Goal: Navigation & Orientation: Find specific page/section

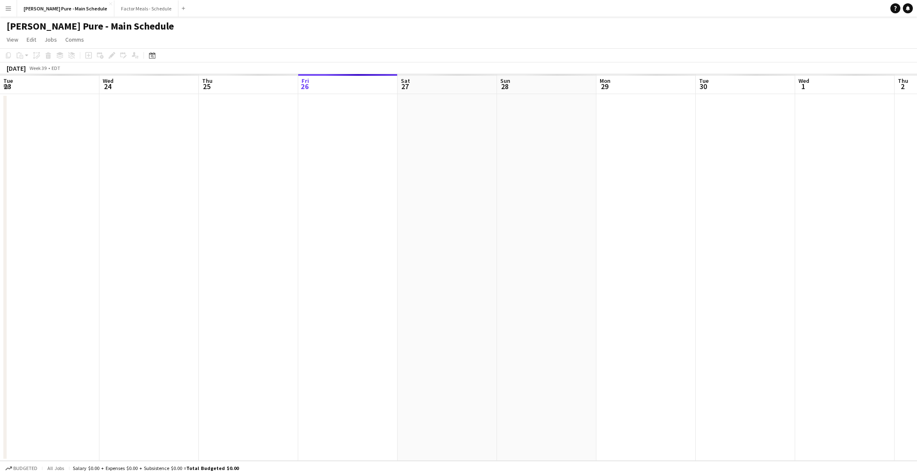
scroll to position [0, 198]
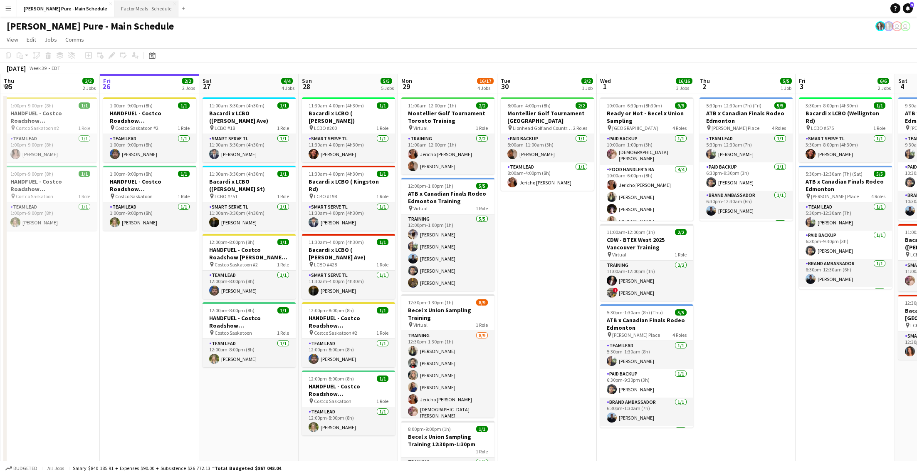
click at [116, 11] on button "Factor Meals - Schedule Close" at bounding box center [146, 8] width 64 height 16
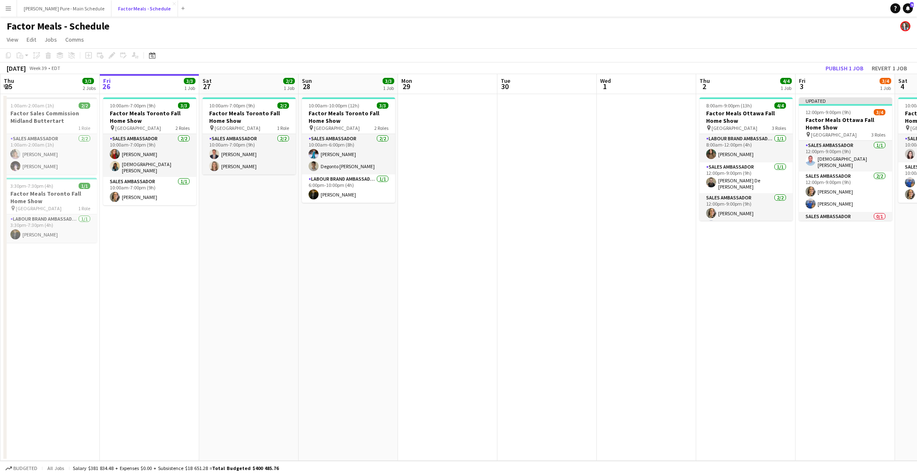
scroll to position [0, 214]
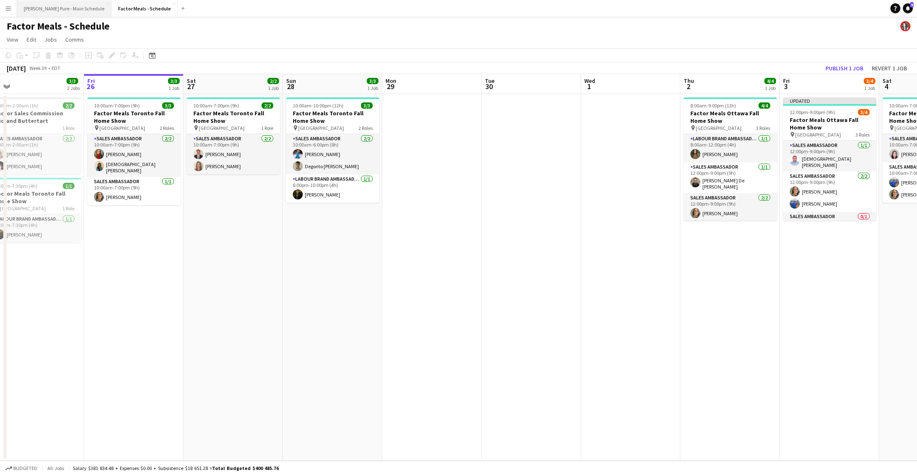
click at [49, 8] on button "[PERSON_NAME] Pure - Main Schedule Close" at bounding box center [64, 8] width 94 height 16
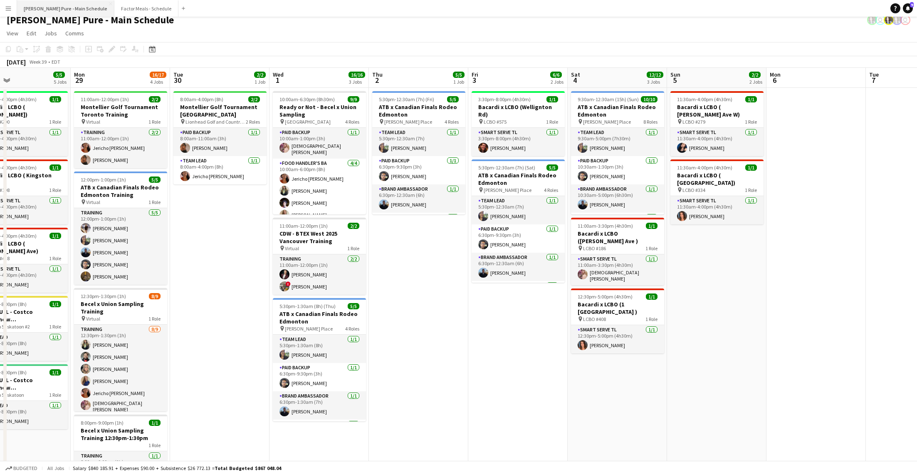
click at [54, 9] on button "[PERSON_NAME] Pure - Main Schedule Close" at bounding box center [65, 8] width 97 height 16
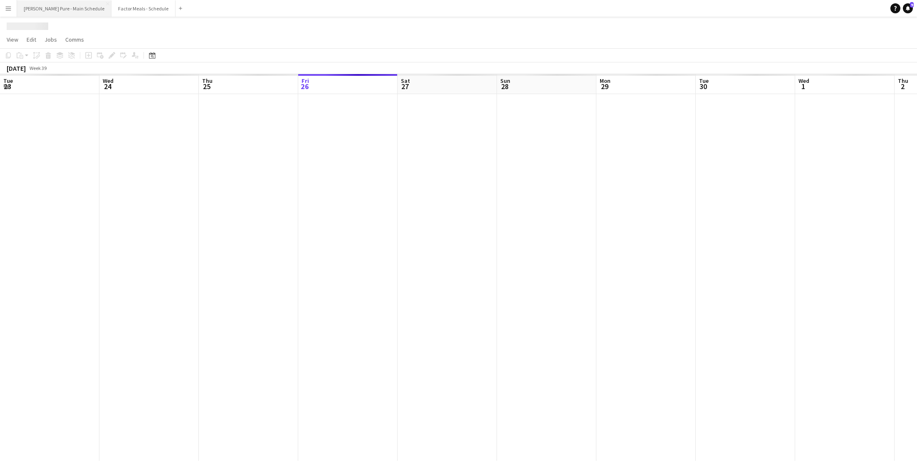
scroll to position [0, 198]
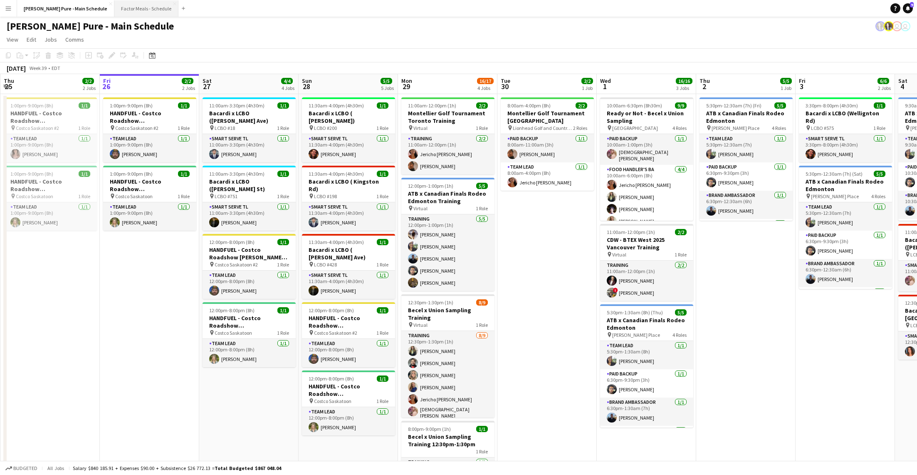
click at [131, 2] on button "Factor Meals - Schedule Close" at bounding box center [146, 8] width 64 height 16
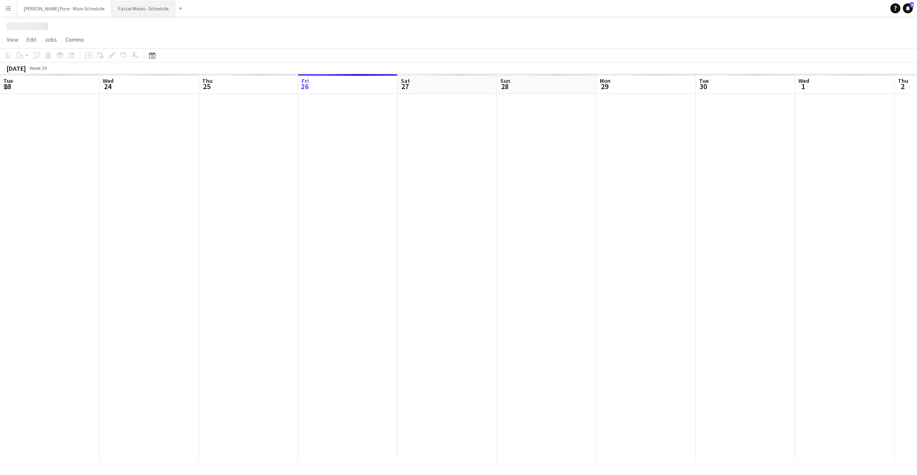
scroll to position [0, 198]
